Goal: Information Seeking & Learning: Learn about a topic

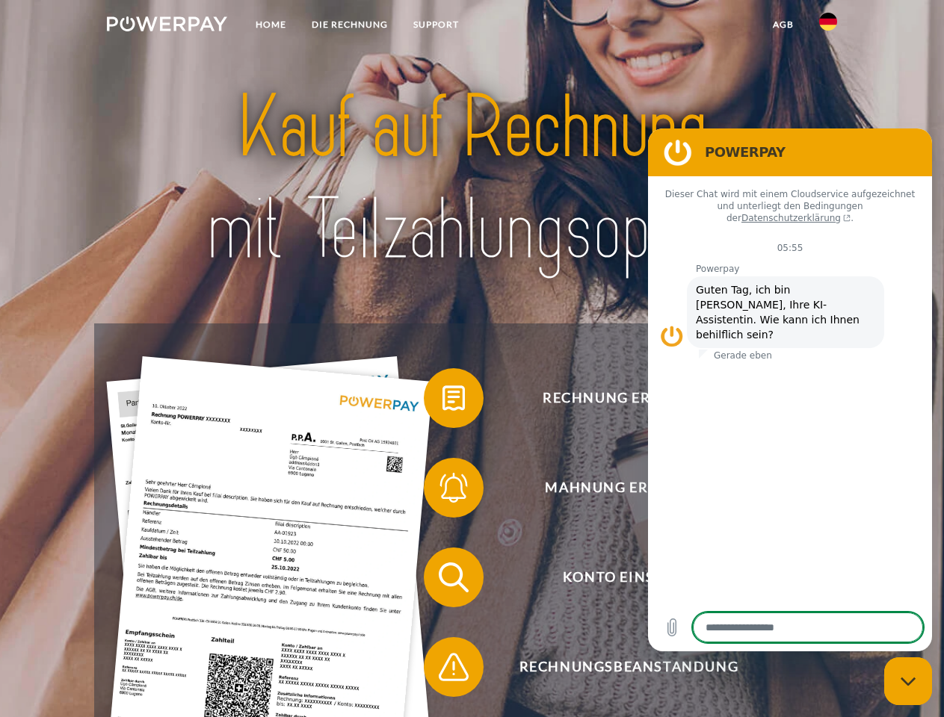
click at [167, 26] on img at bounding box center [167, 23] width 120 height 15
click at [828, 26] on img at bounding box center [828, 22] width 18 height 18
click at [782, 25] on link "agb" at bounding box center [783, 24] width 46 height 27
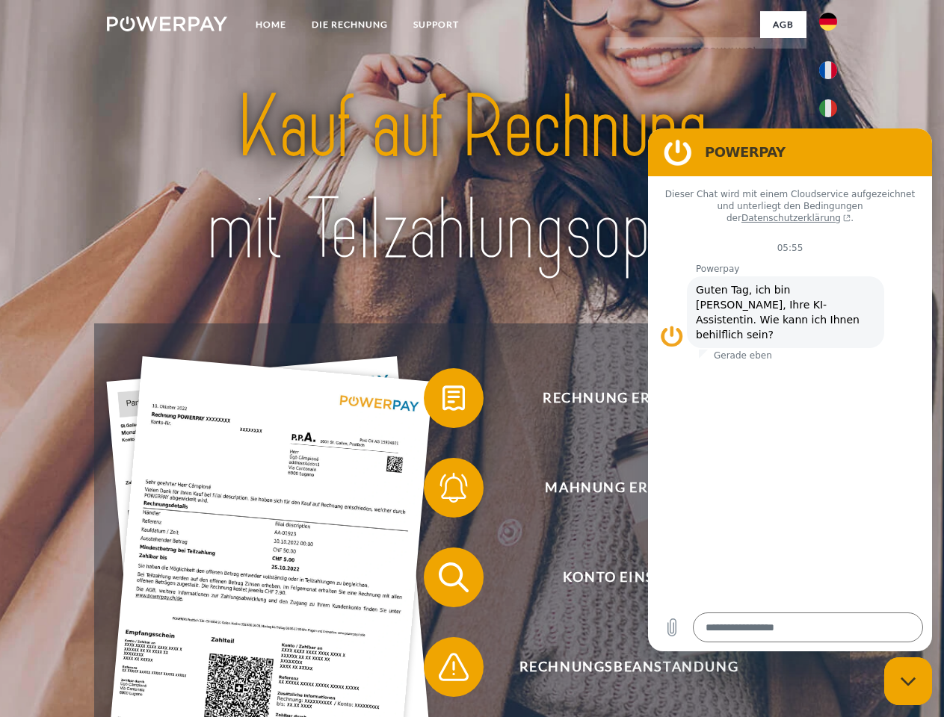
click at [442, 401] on span at bounding box center [431, 398] width 75 height 75
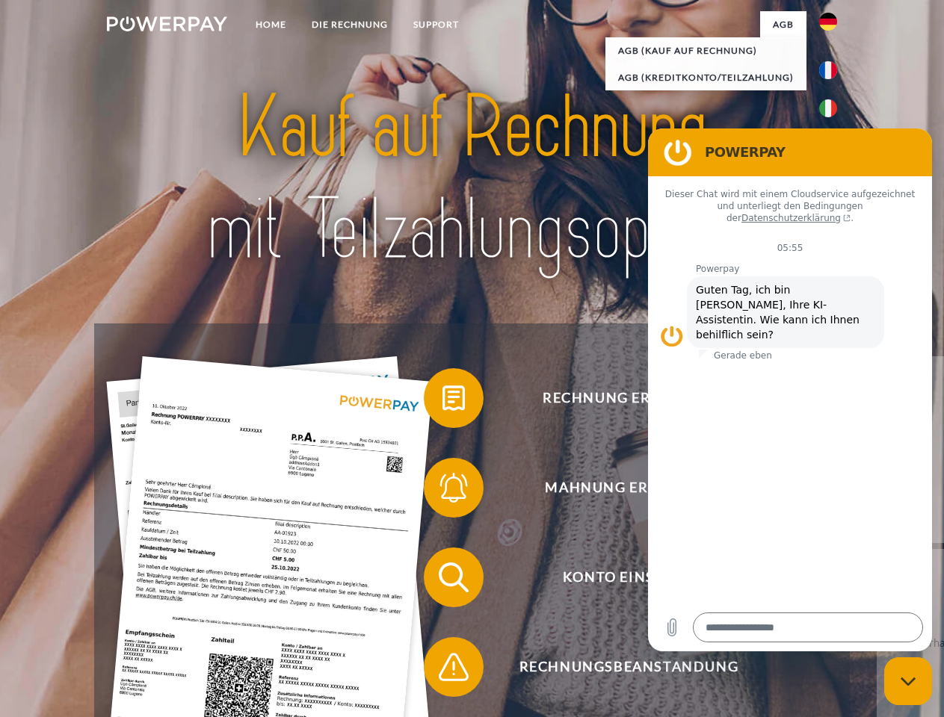
click at [442, 491] on div "Rechnung erhalten? Mahnung erhalten? Konto einsehen" at bounding box center [471, 623] width 755 height 598
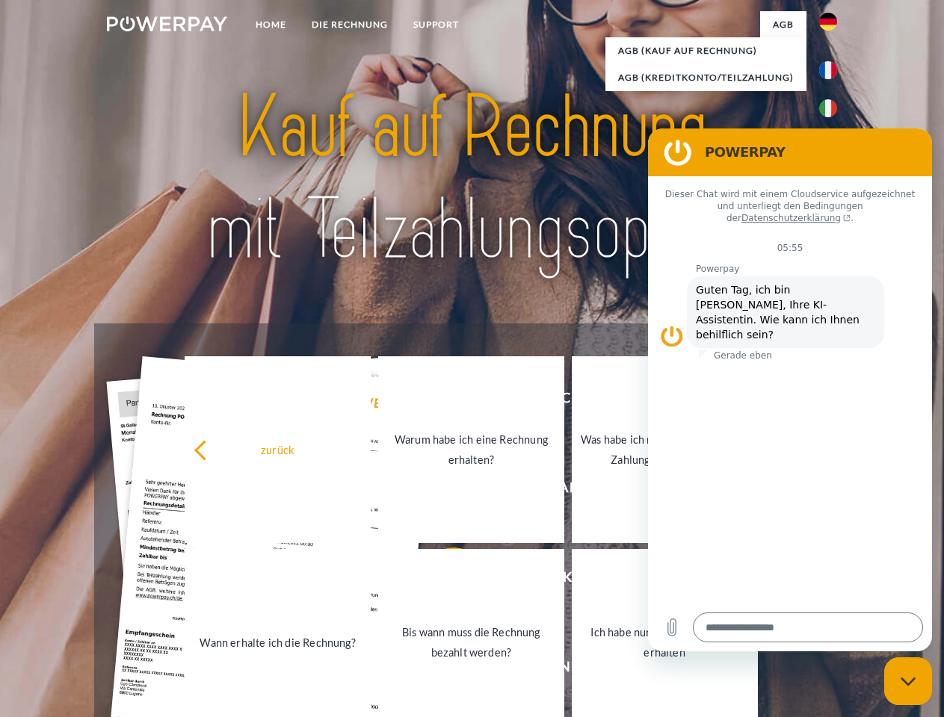
click at [442, 581] on link "Bis wann muss die Rechnung bezahlt werden?" at bounding box center [471, 642] width 186 height 187
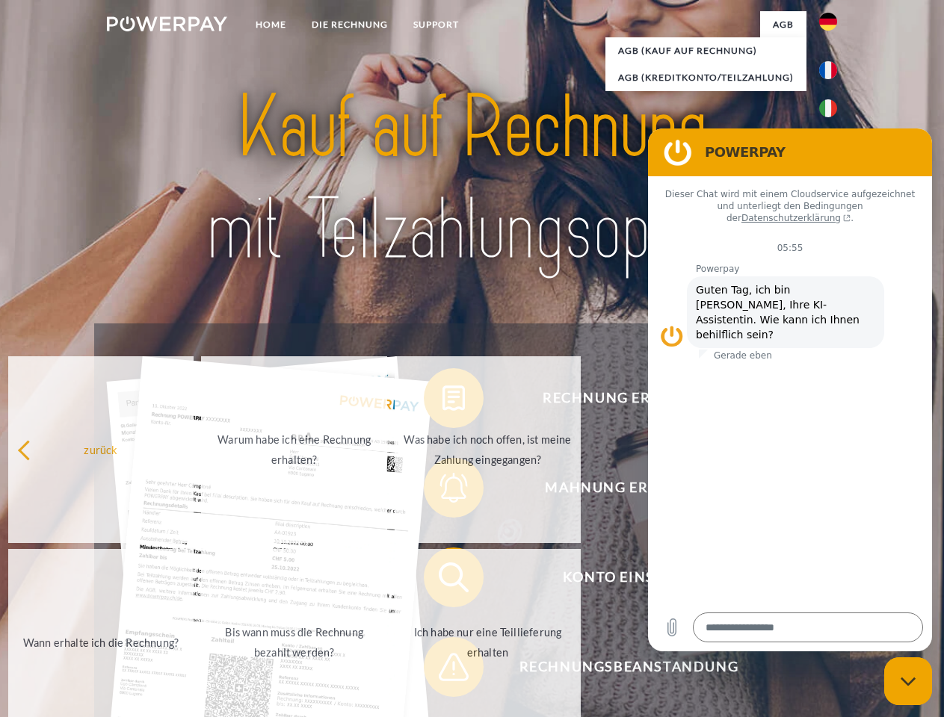
click at [442, 670] on span at bounding box center [431, 667] width 75 height 75
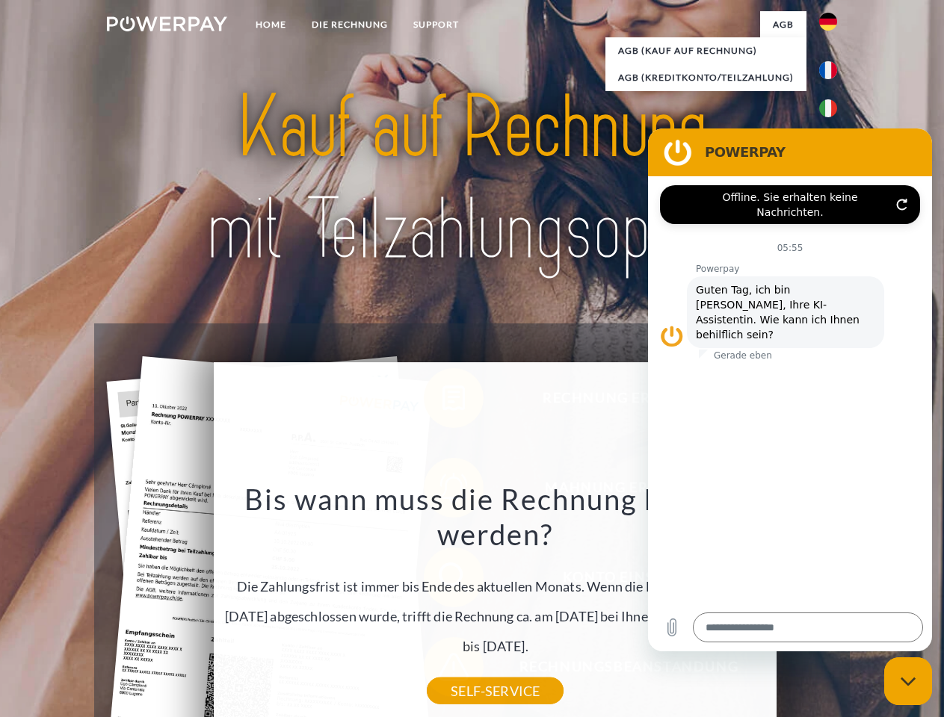
click at [908, 682] on icon "Messaging-Fenster schließen" at bounding box center [909, 682] width 16 height 10
type textarea "*"
